Goal: Task Accomplishment & Management: Manage account settings

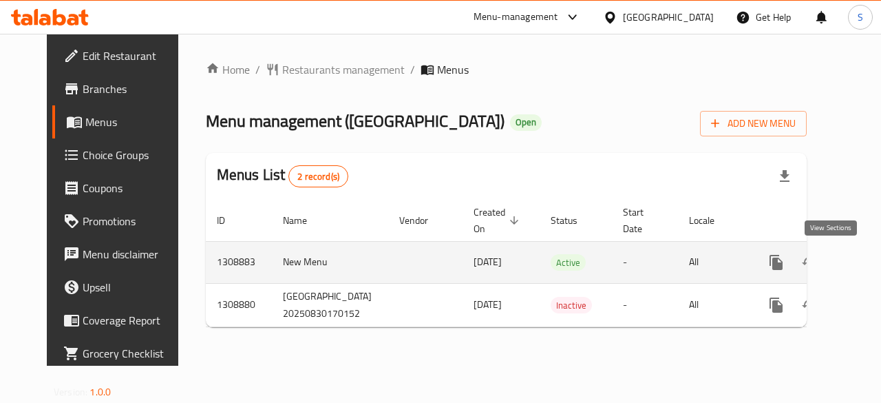
click at [870, 264] on icon "enhanced table" at bounding box center [876, 262] width 12 height 12
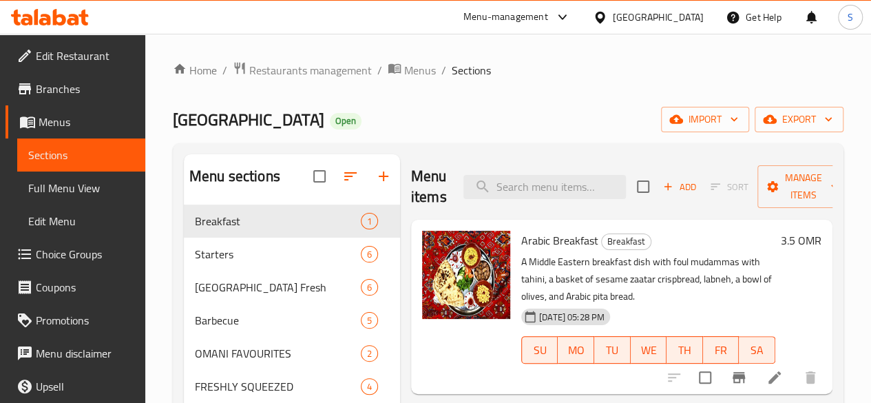
scroll to position [32, 0]
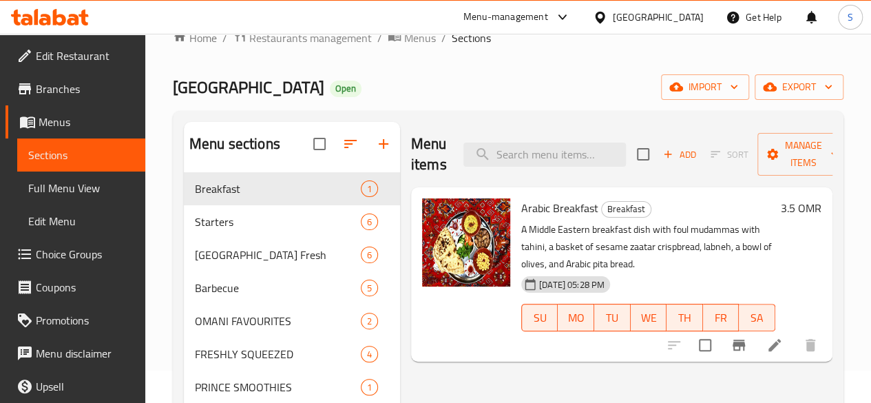
click at [63, 96] on span "Branches" at bounding box center [85, 89] width 98 height 17
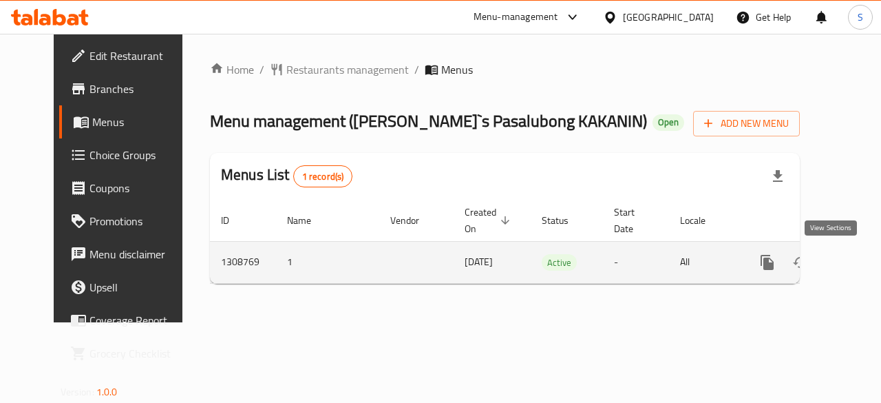
click at [850, 265] on link "enhanced table" at bounding box center [866, 262] width 33 height 33
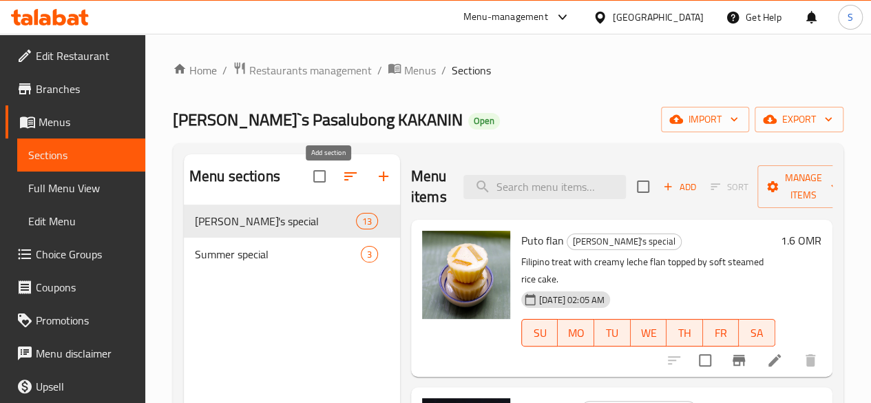
click at [375, 185] on icon "button" at bounding box center [383, 176] width 17 height 17
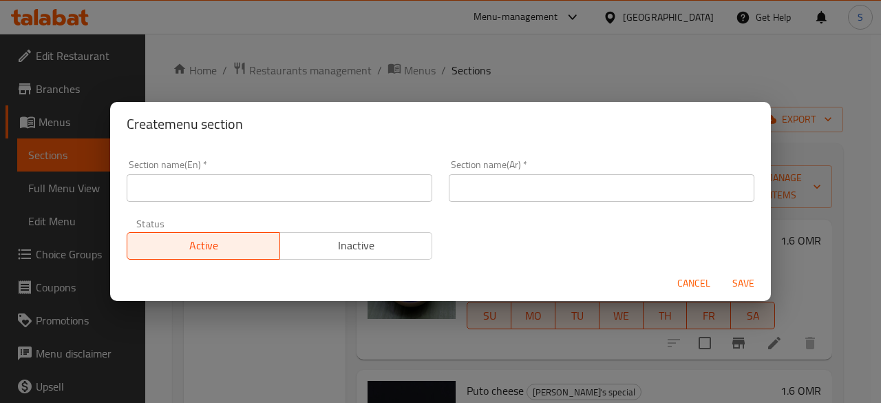
click at [240, 189] on input "text" at bounding box center [280, 188] width 306 height 28
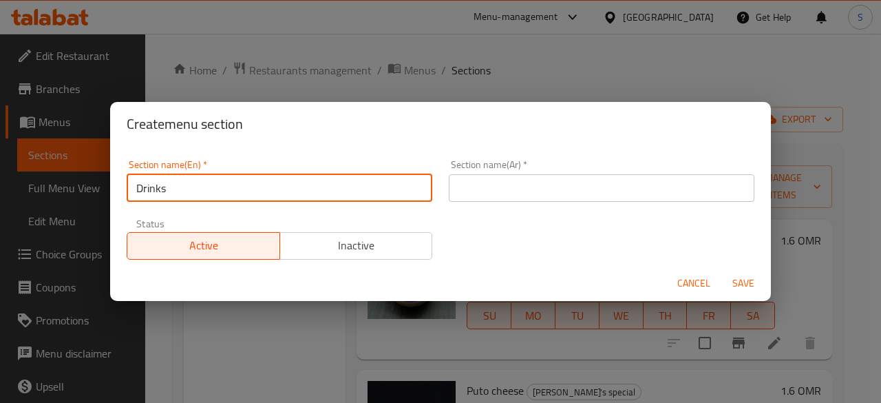
drag, startPoint x: 309, startPoint y: 182, endPoint x: 37, endPoint y: 167, distance: 271.8
click at [37, 167] on div "Create menu section Section name(En)   * Drinks Section name(En) * Section name…" at bounding box center [440, 201] width 881 height 403
type input "Drinks"
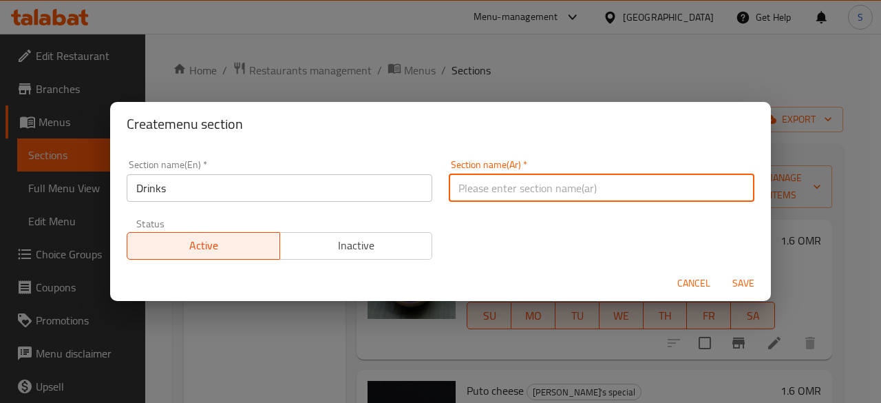
click at [490, 192] on input "text" at bounding box center [602, 188] width 306 height 28
paste input "مشروبات"
type input "مشروبات"
click at [740, 289] on span "Save" at bounding box center [743, 283] width 33 height 17
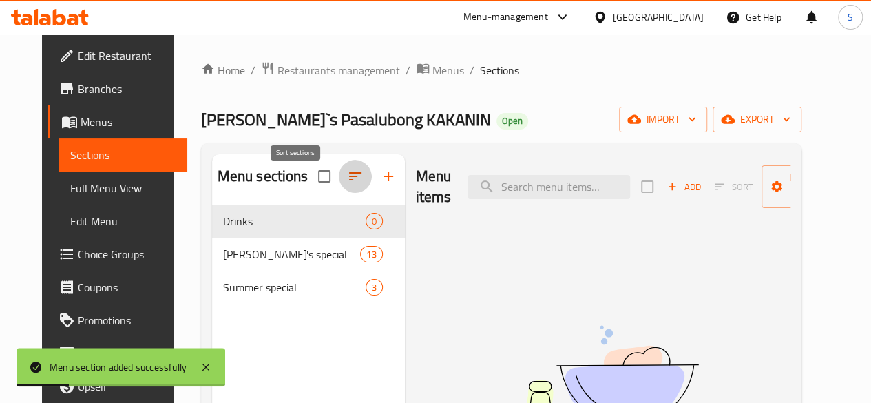
click at [347, 185] on icon "button" at bounding box center [355, 176] width 17 height 17
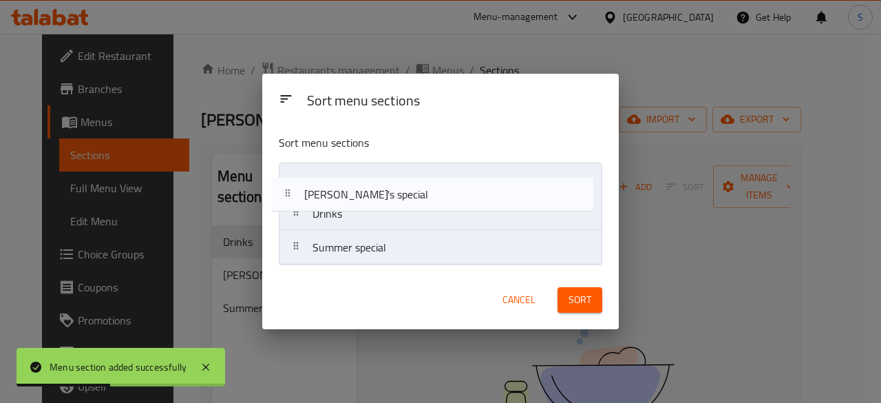
drag, startPoint x: 351, startPoint y: 213, endPoint x: 342, endPoint y: 187, distance: 27.0
click at [342, 187] on nav "Drinks [PERSON_NAME]'s special Summer special" at bounding box center [441, 214] width 324 height 103
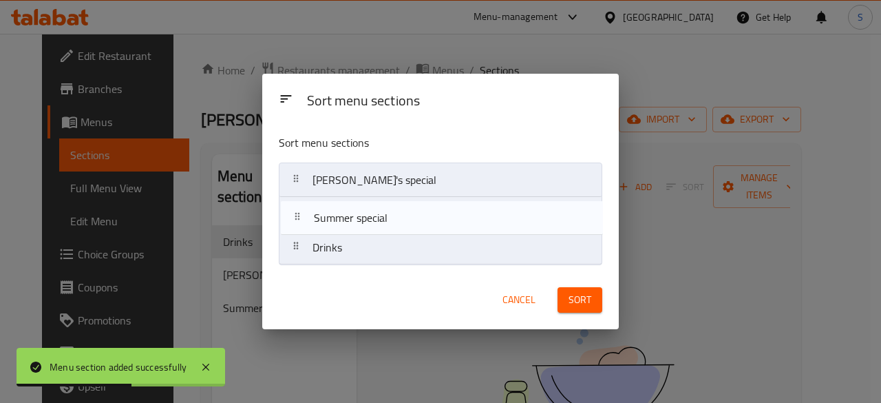
drag, startPoint x: 367, startPoint y: 252, endPoint x: 368, endPoint y: 209, distance: 43.4
click at [368, 209] on nav "[PERSON_NAME]'s special Drinks Summer special" at bounding box center [441, 214] width 324 height 103
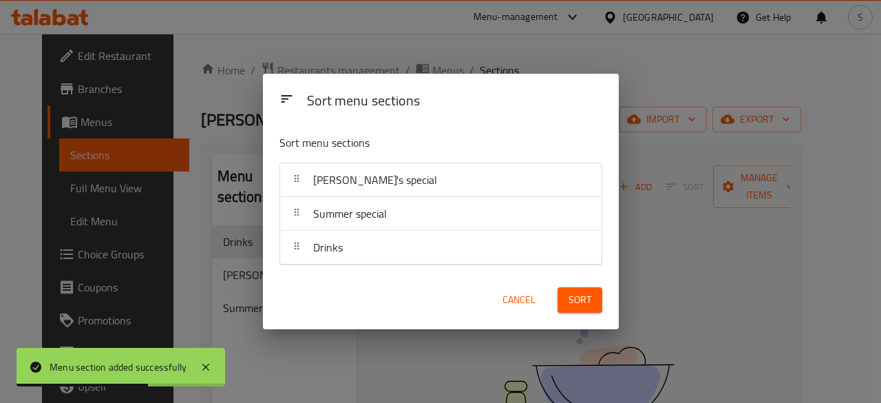
click at [578, 302] on span "Sort" at bounding box center [580, 299] width 23 height 17
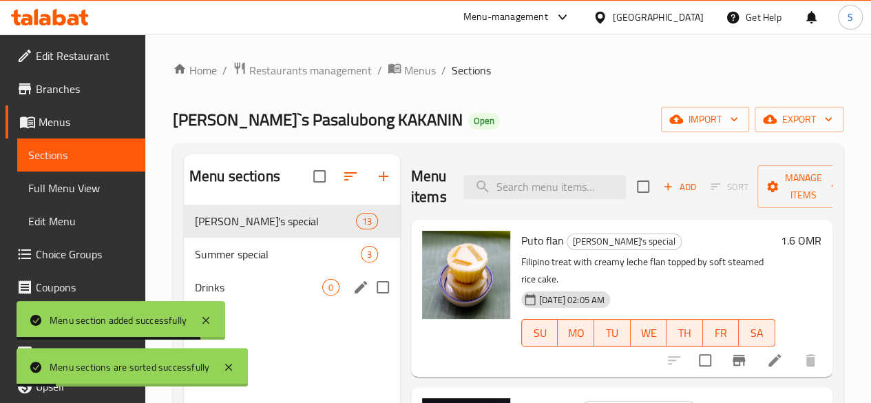
click at [247, 297] on div "Drinks 0" at bounding box center [292, 287] width 216 height 33
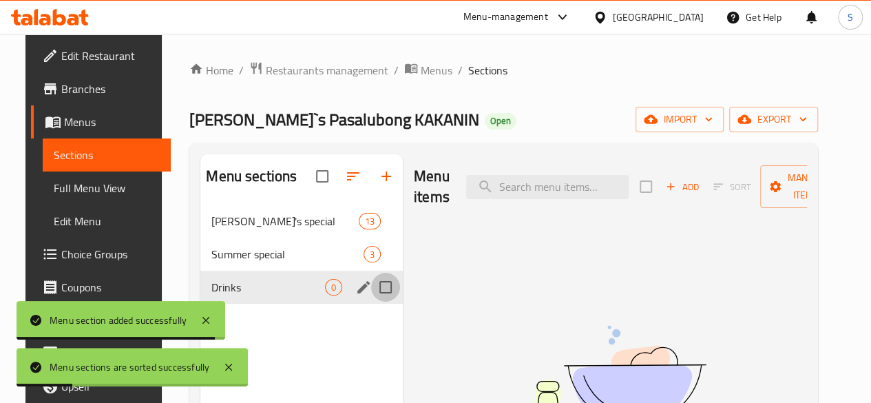
click at [371, 298] on input "Menu sections" at bounding box center [385, 287] width 29 height 29
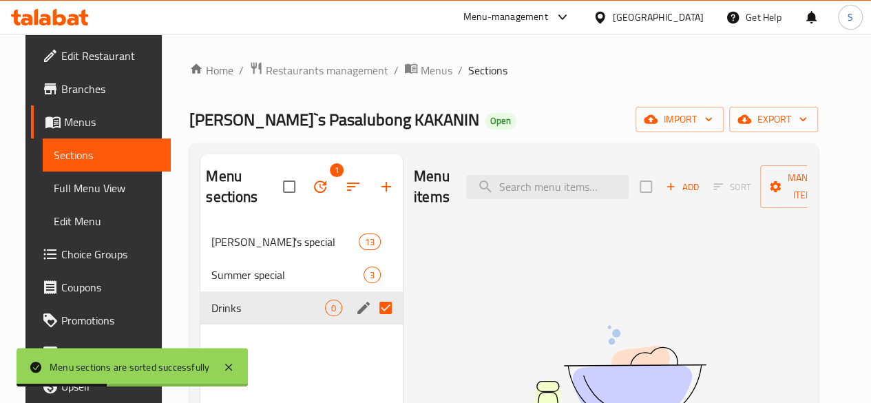
click at [371, 303] on input "Menu sections" at bounding box center [385, 307] width 29 height 29
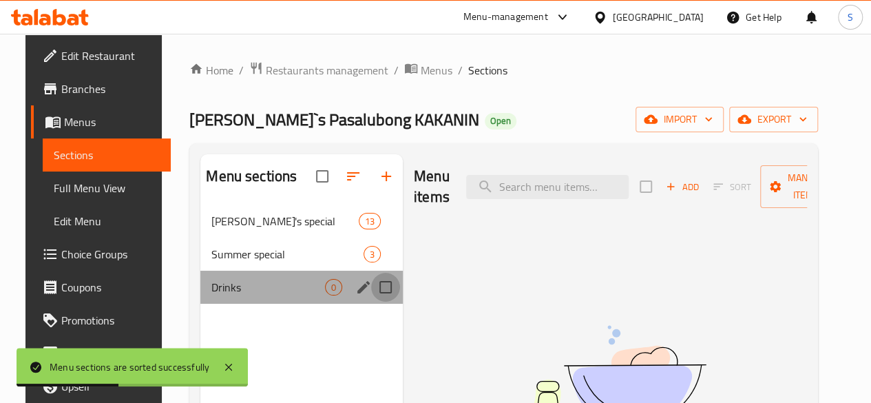
click at [371, 302] on input "Menu sections" at bounding box center [385, 287] width 29 height 29
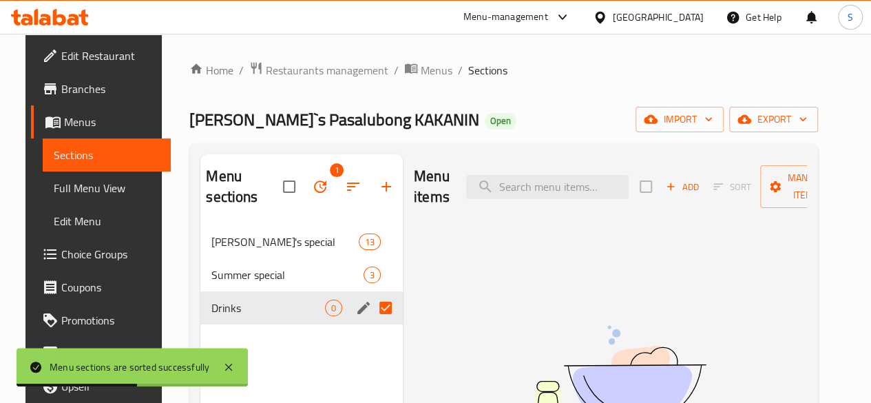
click at [371, 306] on input "Menu sections" at bounding box center [385, 307] width 29 height 29
checkbox input "false"
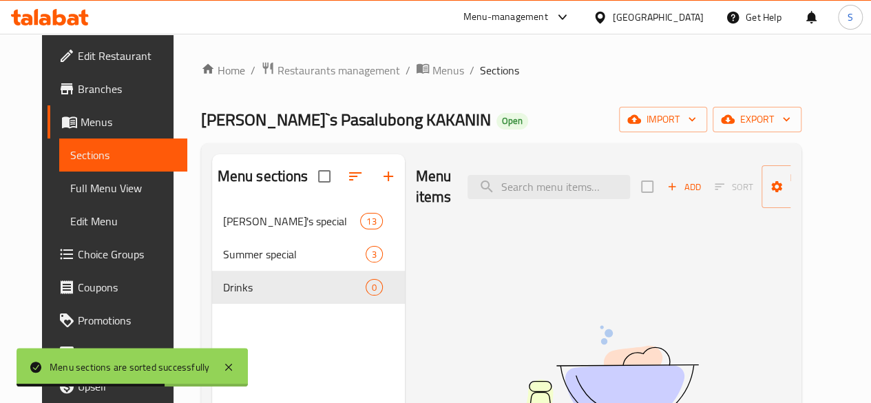
click at [665, 187] on span "Add" at bounding box center [683, 187] width 37 height 16
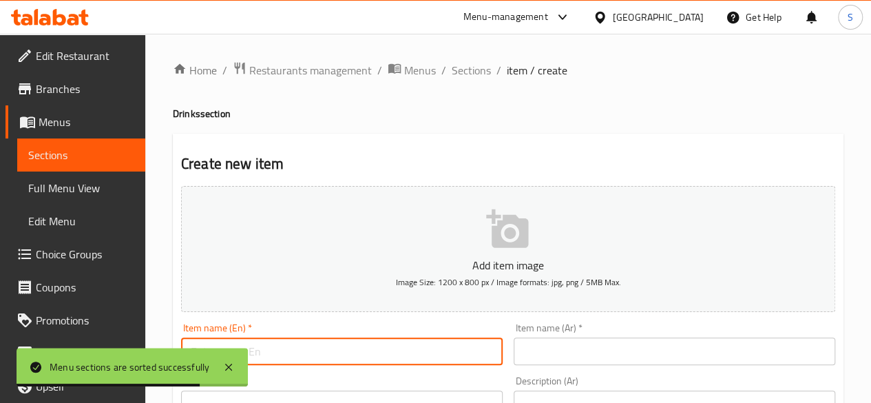
click at [337, 343] on input "text" at bounding box center [342, 351] width 322 height 28
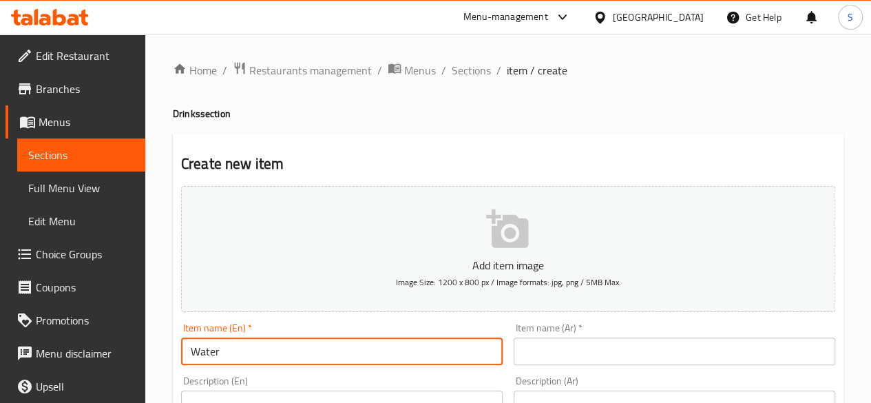
type input "Water"
click at [522, 340] on input "text" at bounding box center [675, 351] width 322 height 28
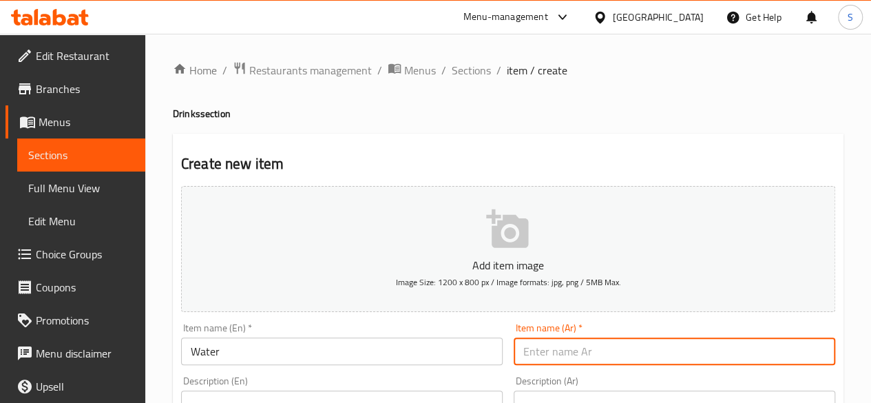
paste input "ماء"
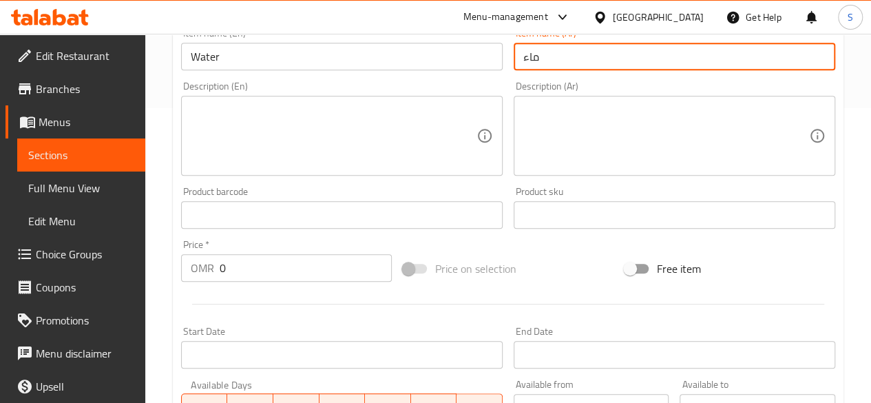
scroll to position [300, 0]
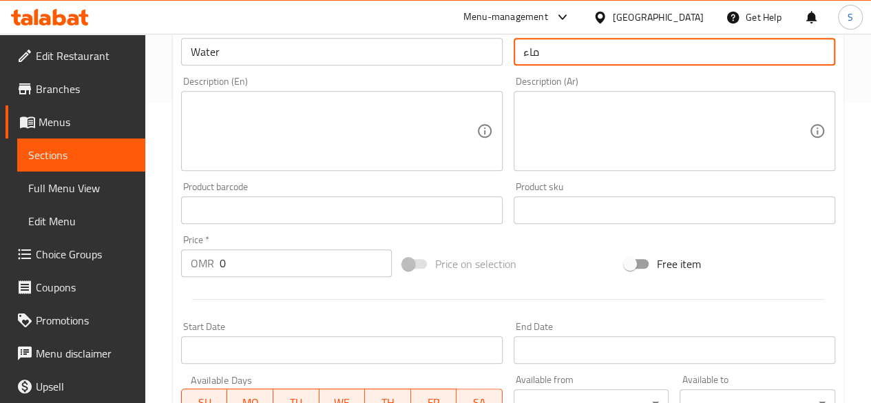
type input "ماء"
click at [280, 261] on input "0" at bounding box center [306, 263] width 172 height 28
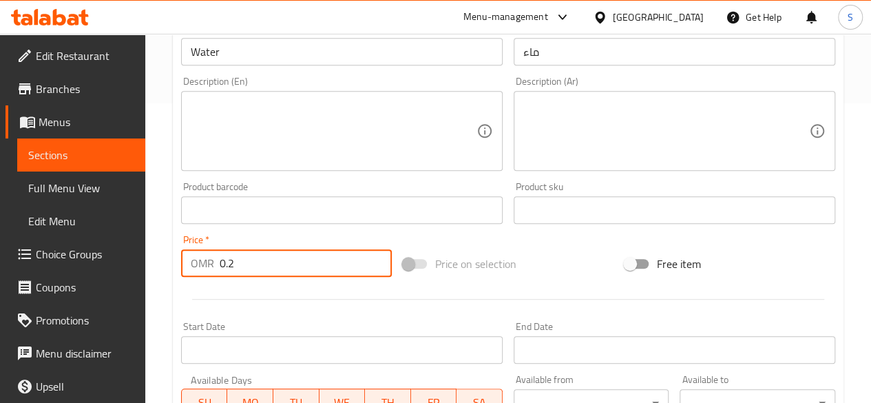
scroll to position [570, 0]
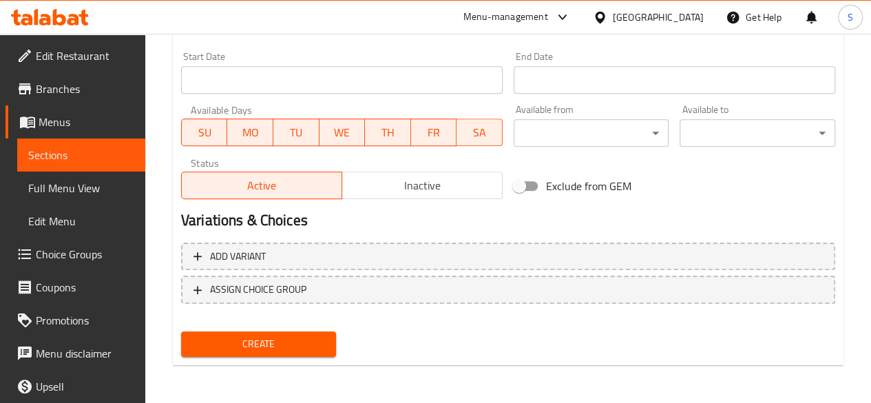
type input "0.2"
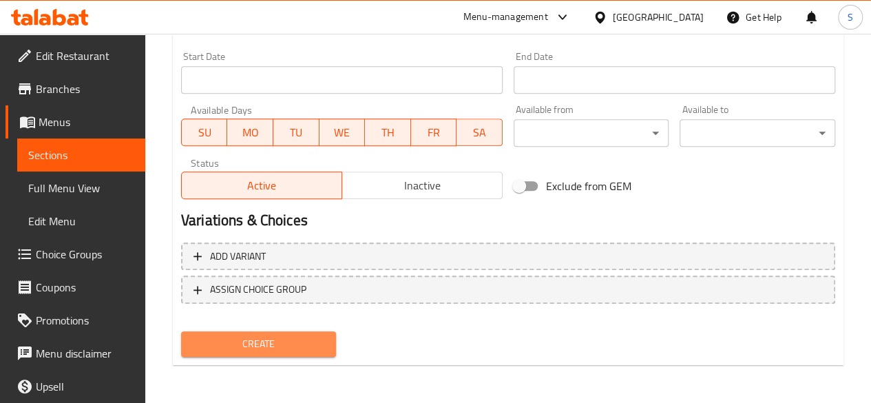
click at [231, 342] on span "Create" at bounding box center [259, 343] width 134 height 17
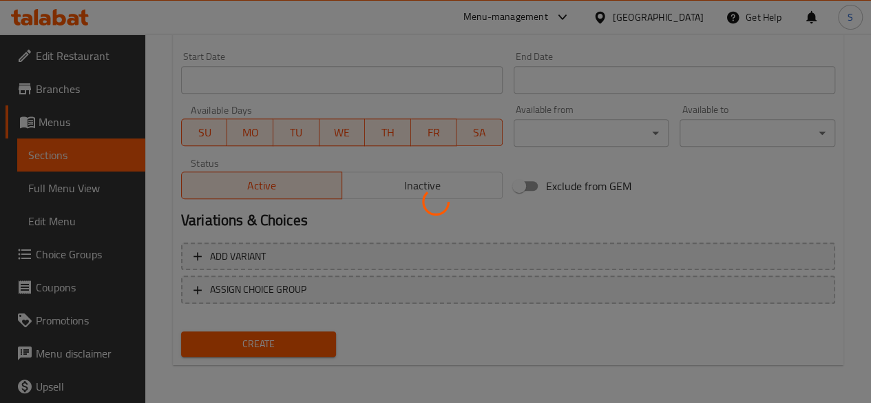
type input "0"
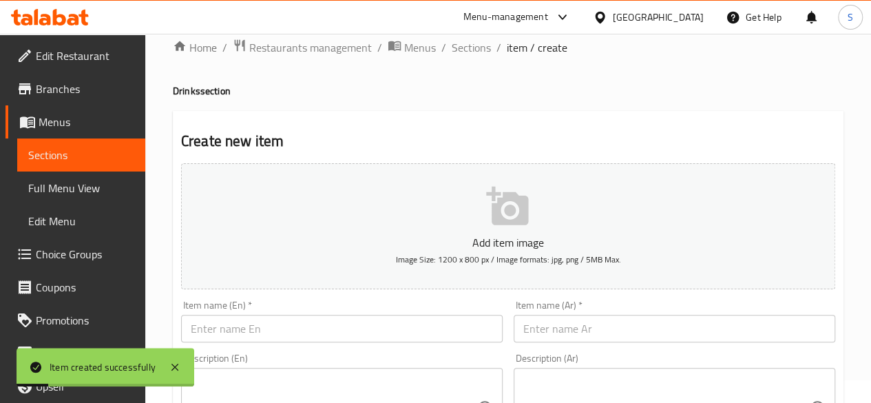
scroll to position [0, 0]
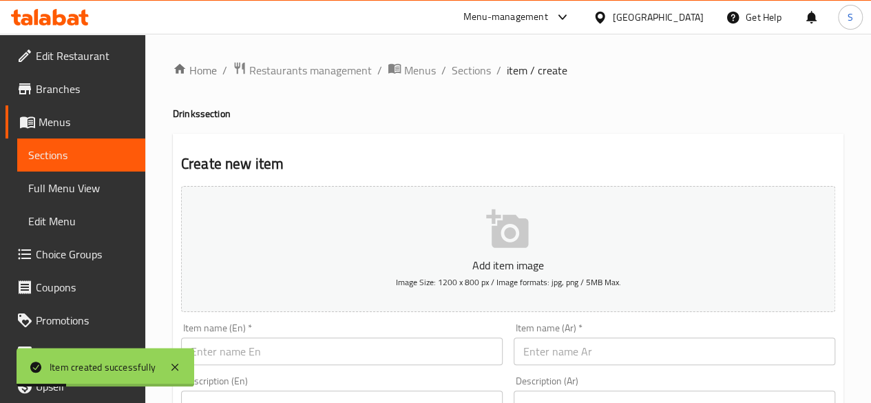
click at [289, 344] on input "text" at bounding box center [342, 351] width 322 height 28
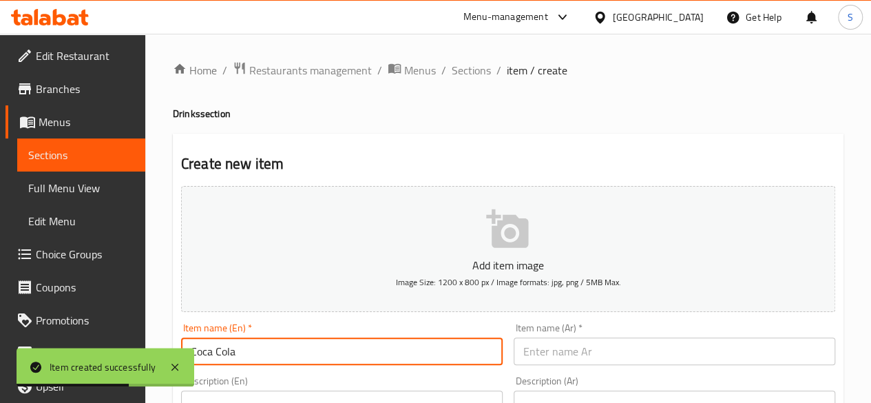
drag, startPoint x: 269, startPoint y: 356, endPoint x: 129, endPoint y: 347, distance: 139.4
type input "Coca Cola"
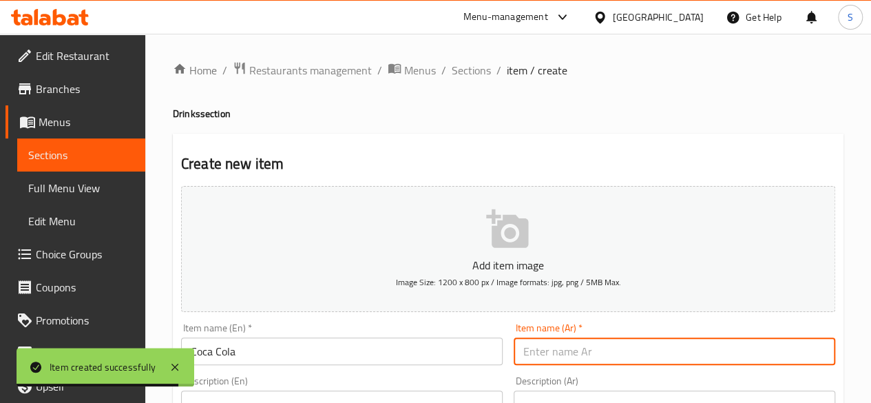
paste input "[PERSON_NAME]"
click at [525, 339] on input "text" at bounding box center [675, 351] width 322 height 28
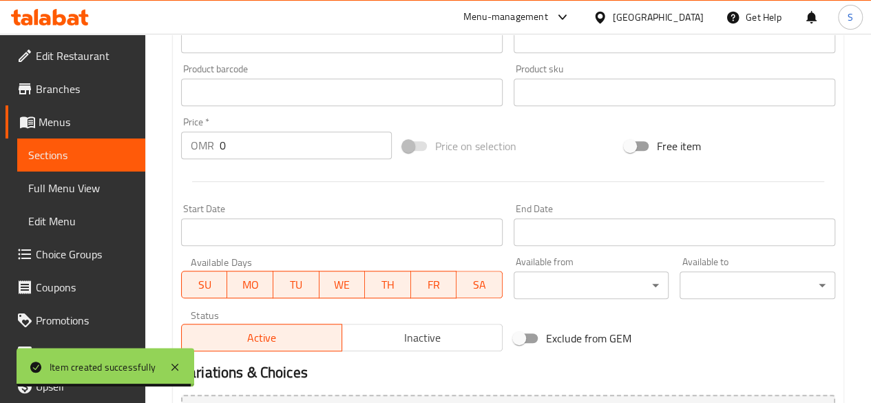
scroll to position [432, 0]
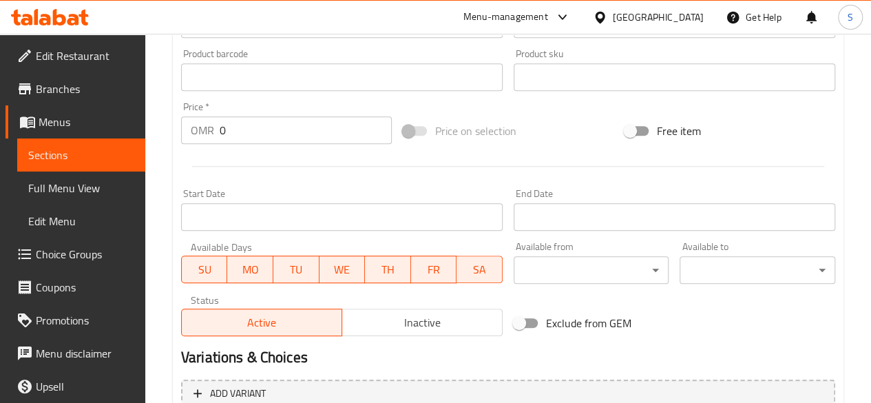
type input "[PERSON_NAME]"
click at [292, 128] on input "0" at bounding box center [306, 130] width 172 height 28
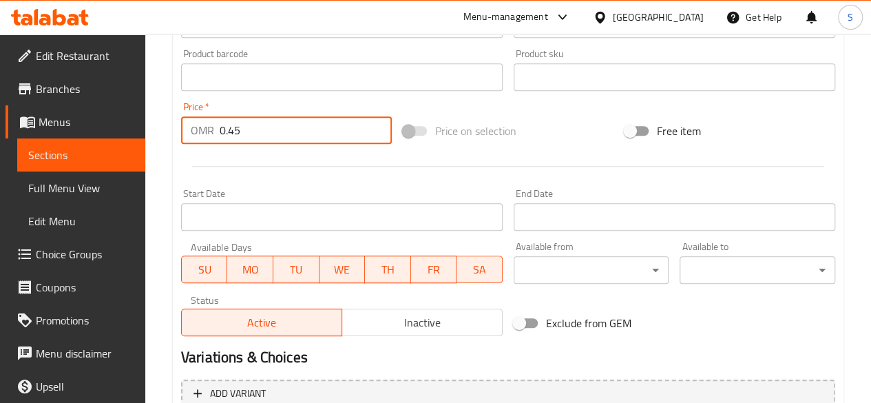
scroll to position [570, 0]
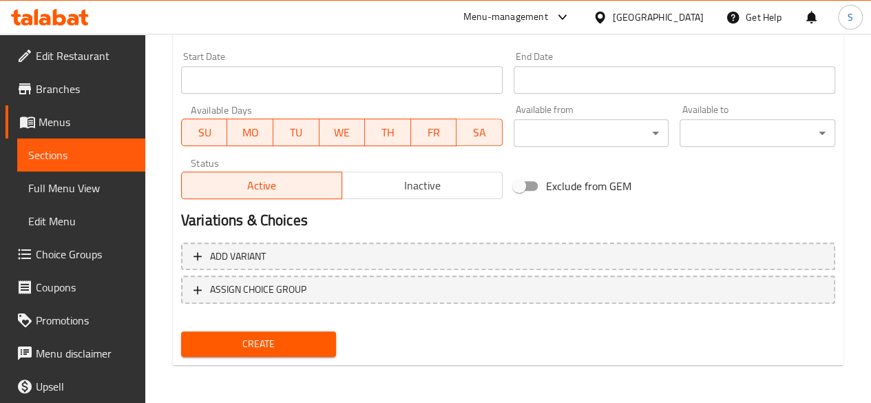
type input "0.45"
click at [220, 348] on span "Create" at bounding box center [259, 343] width 134 height 17
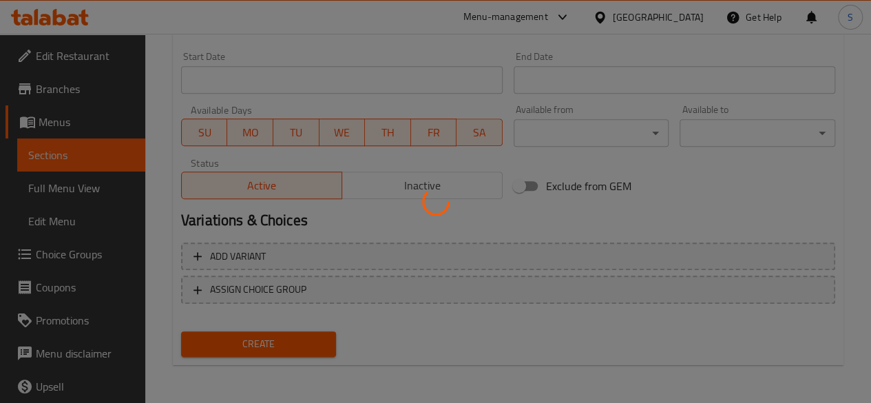
type input "0"
